Goal: Transaction & Acquisition: Purchase product/service

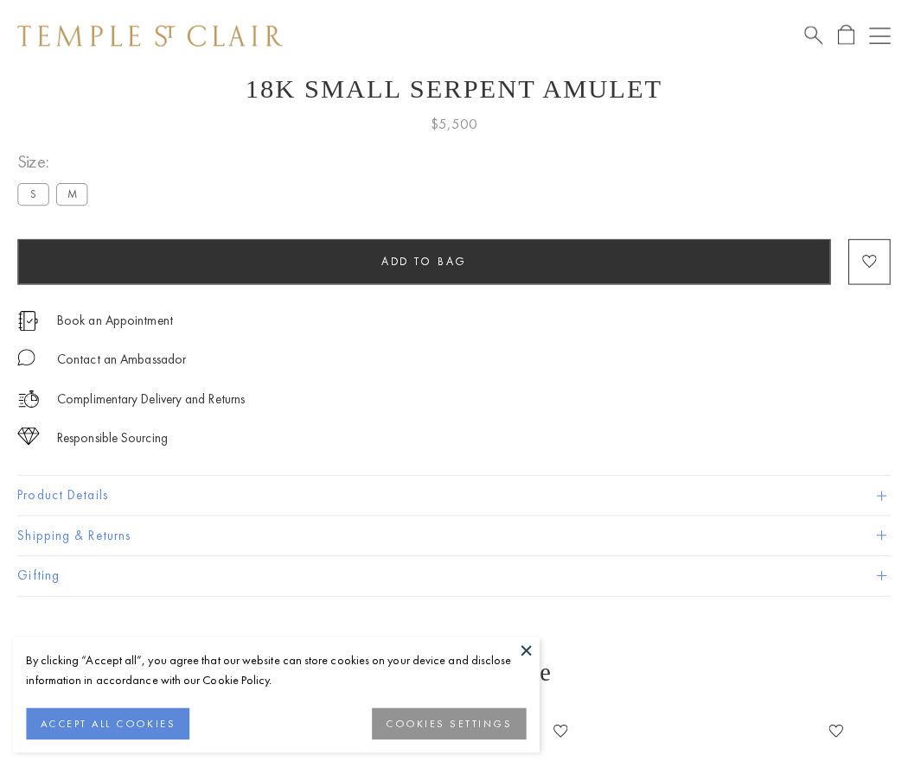
scroll to position [62, 0]
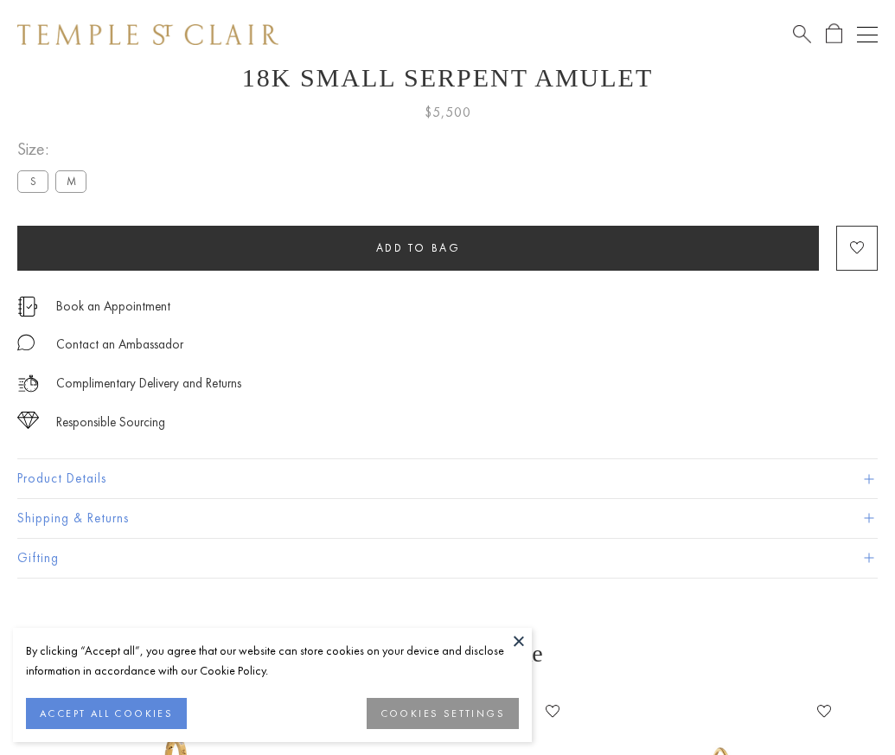
click at [417, 247] on span "Add to bag" at bounding box center [418, 247] width 85 height 15
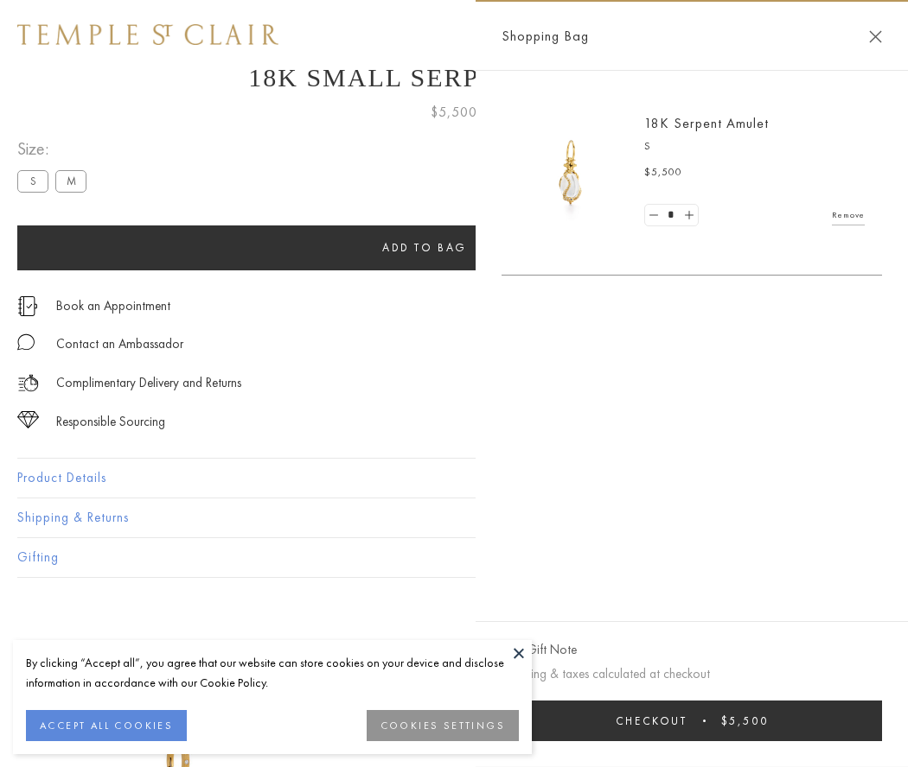
click at [692, 721] on button "Checkout $5,500" at bounding box center [691, 721] width 380 height 41
